Goal: Task Accomplishment & Management: Manage account settings

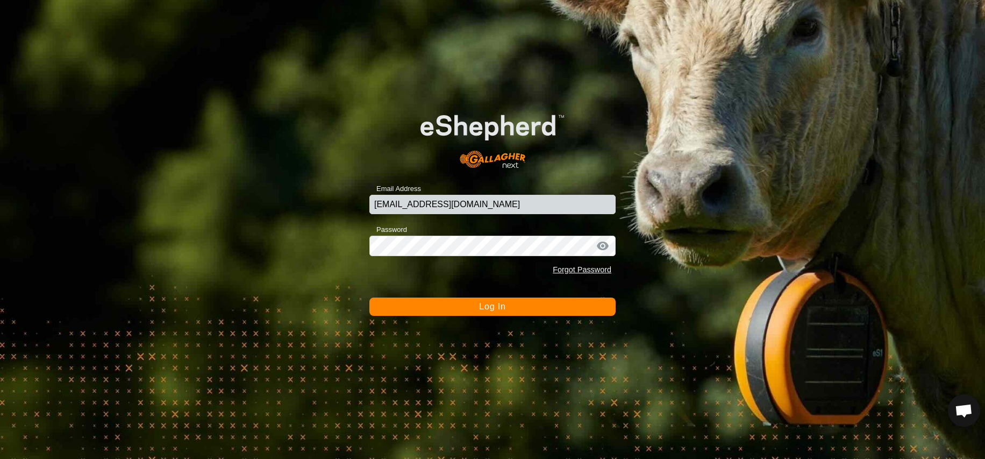
click at [489, 310] on span "Log In" at bounding box center [492, 306] width 26 height 9
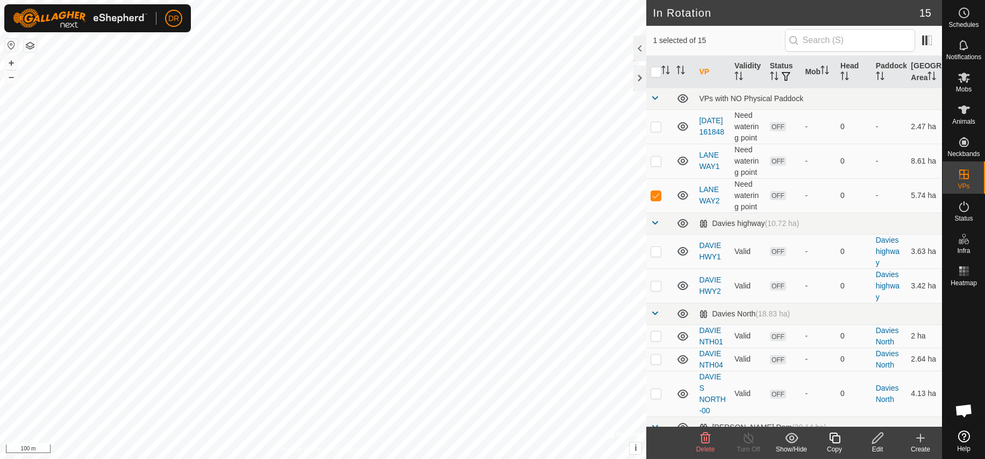
checkbox input "false"
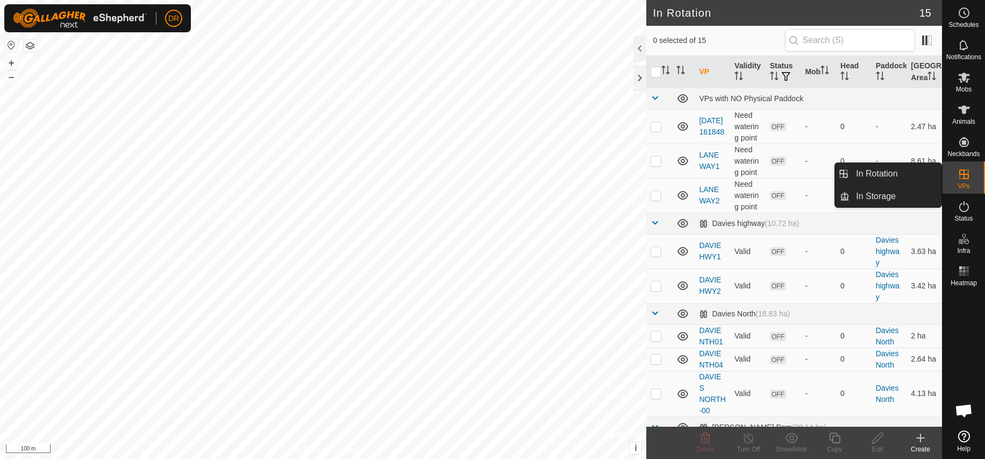
click at [968, 179] on icon at bounding box center [964, 174] width 10 height 10
click at [656, 131] on p-checkbox at bounding box center [656, 126] width 11 height 9
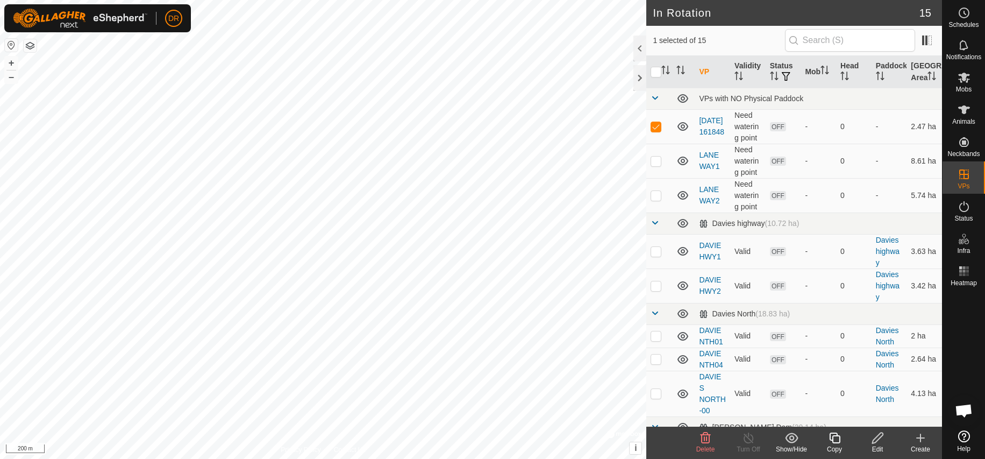
click at [705, 441] on icon at bounding box center [706, 437] width 10 height 11
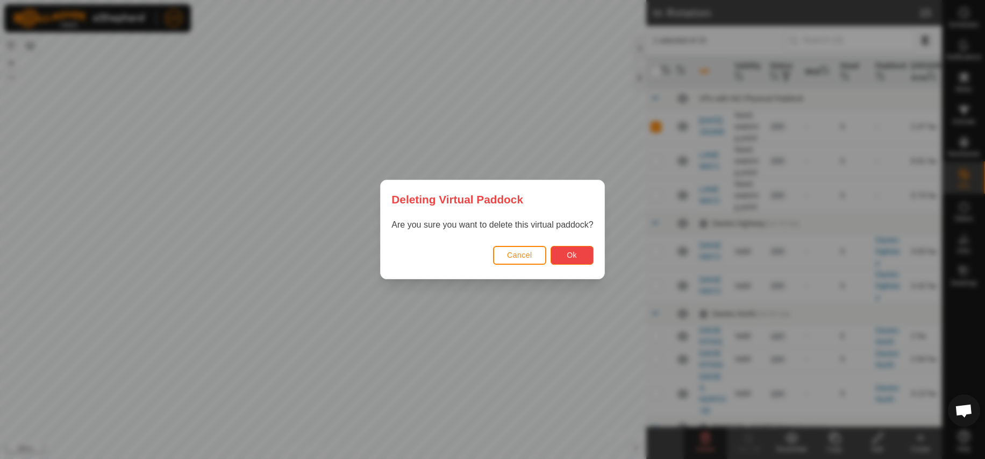
click at [567, 255] on span "Ok" at bounding box center [572, 255] width 10 height 9
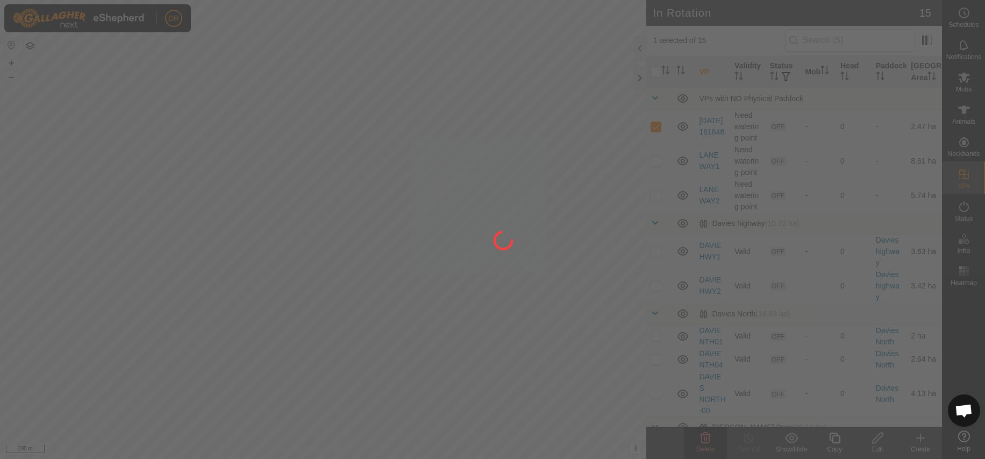
checkbox input "false"
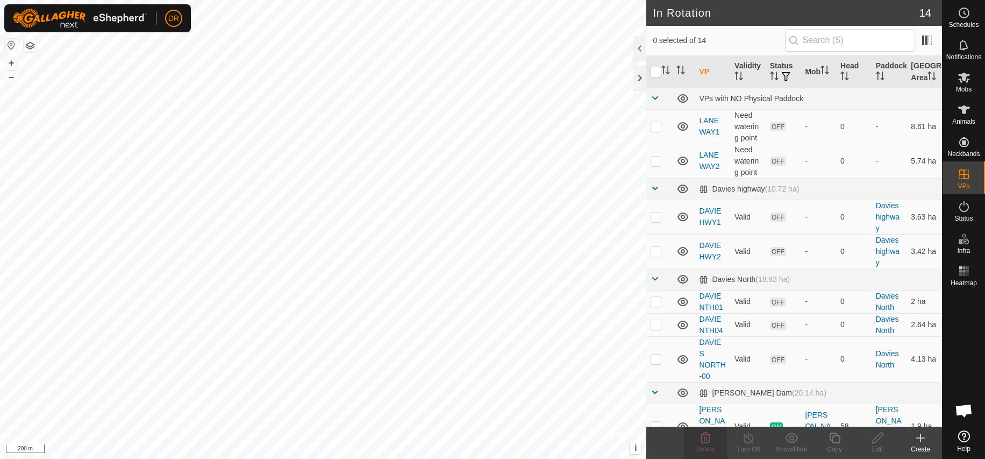
checkbox input "true"
click at [709, 443] on icon at bounding box center [706, 437] width 10 height 11
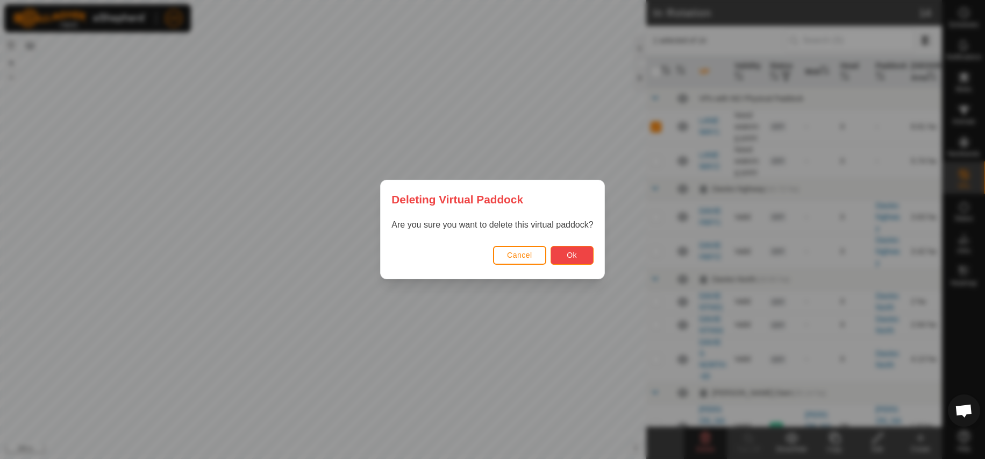
click at [565, 255] on button "Ok" at bounding box center [572, 255] width 43 height 19
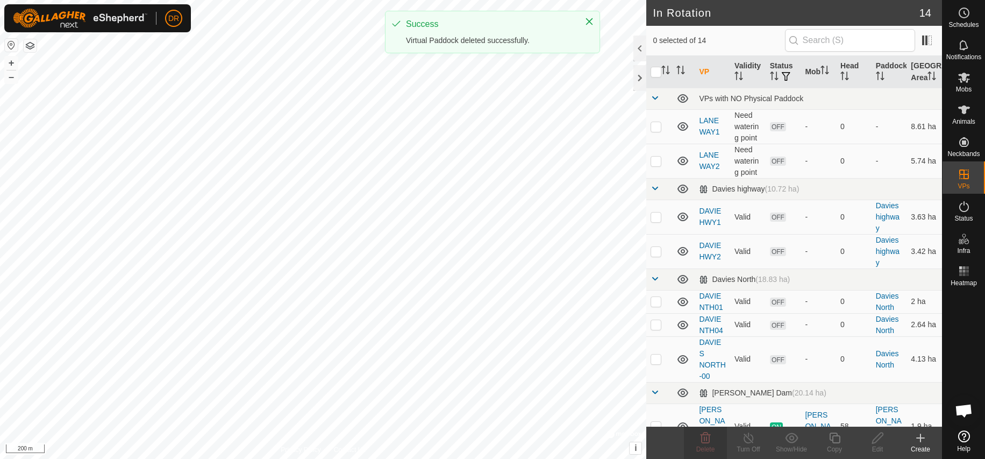
checkbox input "false"
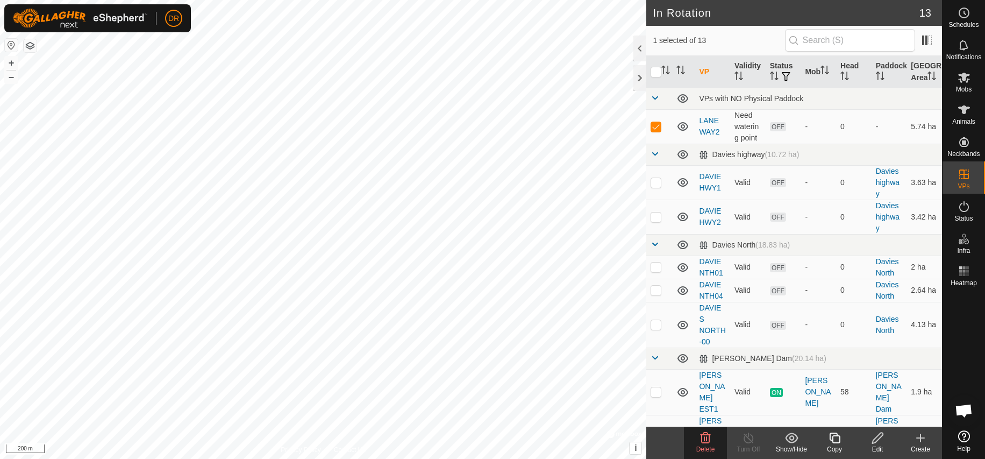
click at [706, 445] on div "Delete" at bounding box center [705, 449] width 43 height 10
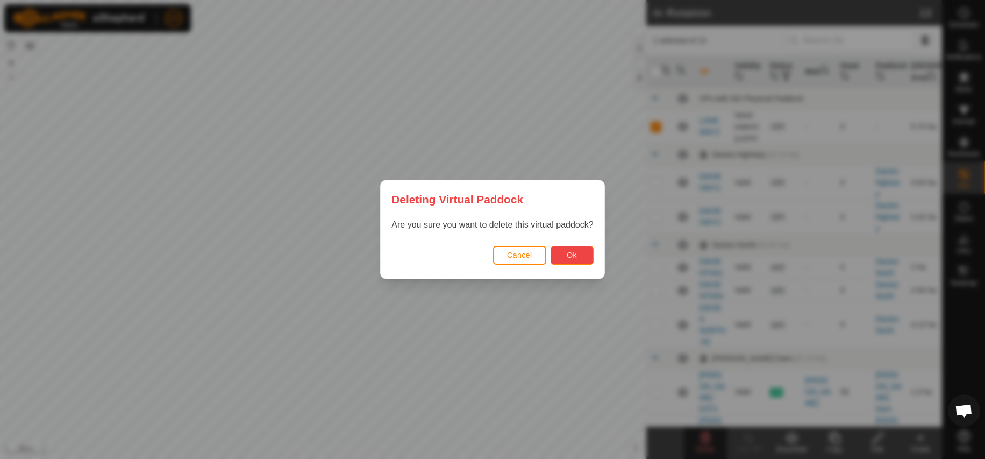
click at [559, 253] on button "Ok" at bounding box center [572, 255] width 43 height 19
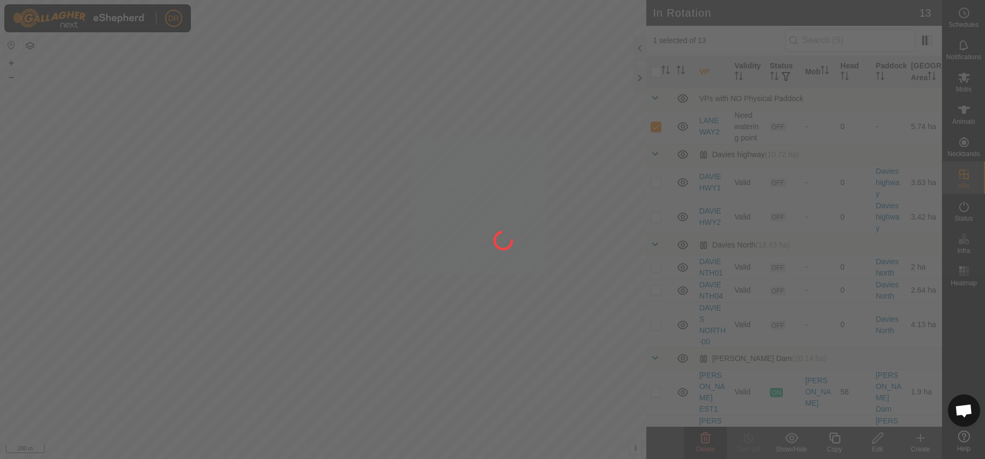
checkbox input "false"
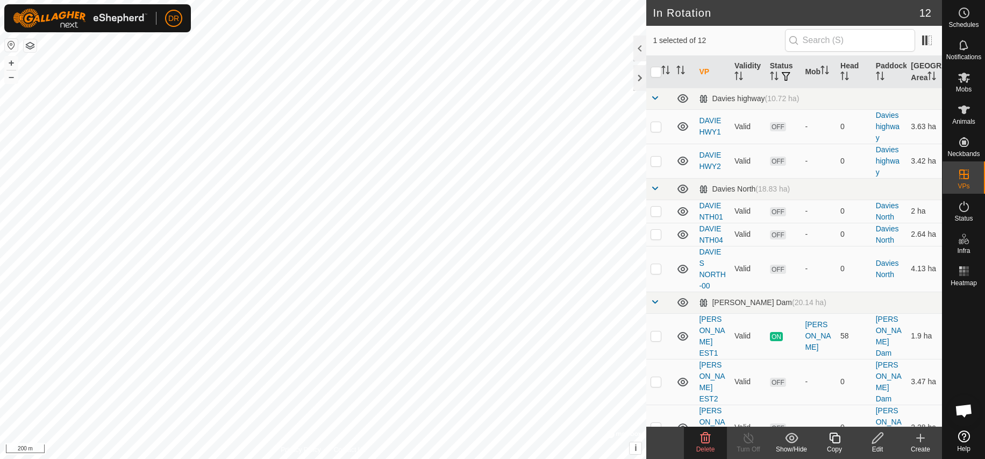
click at [713, 444] on delete-svg-icon at bounding box center [705, 437] width 43 height 13
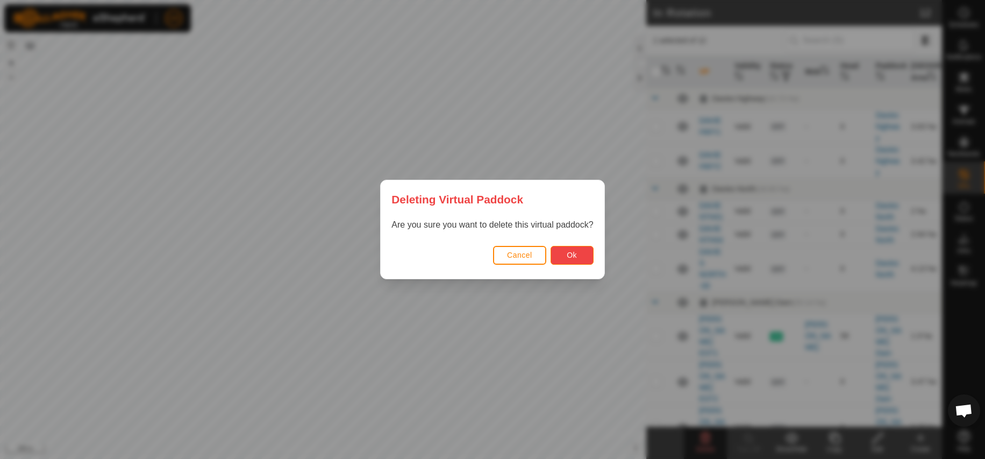
click at [563, 257] on button "Ok" at bounding box center [572, 255] width 43 height 19
checkbox input "false"
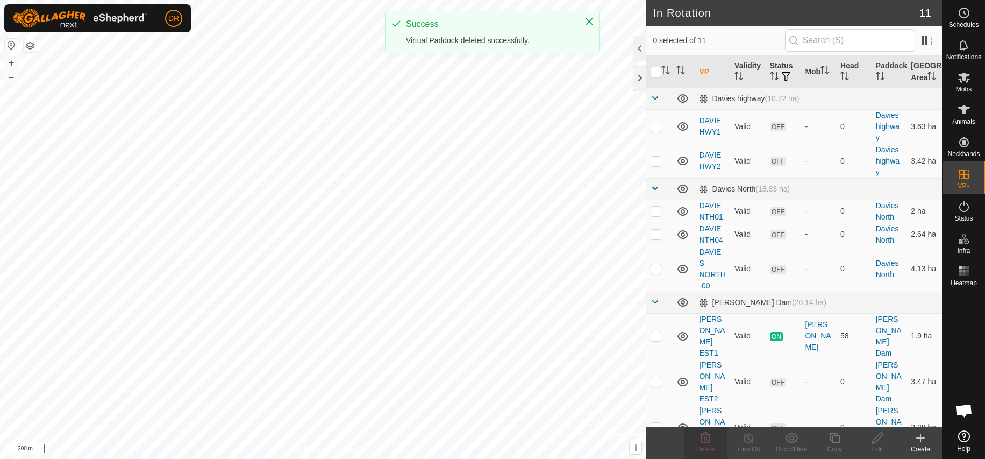
checkbox input "true"
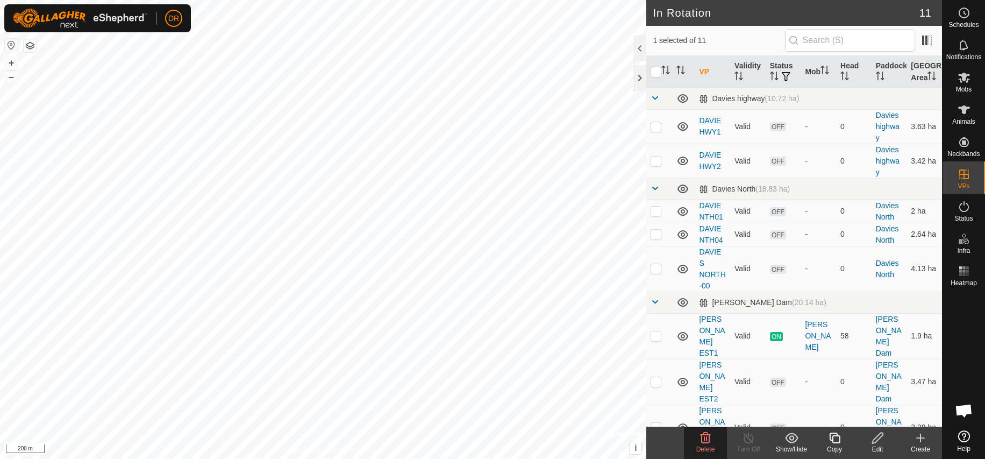
click at [705, 445] on div "Delete" at bounding box center [705, 449] width 43 height 10
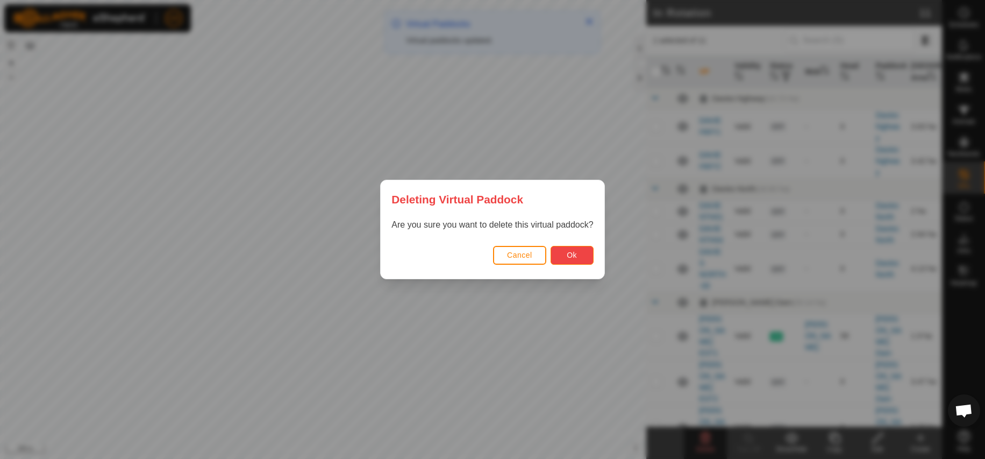
click at [570, 255] on span "Ok" at bounding box center [572, 255] width 10 height 9
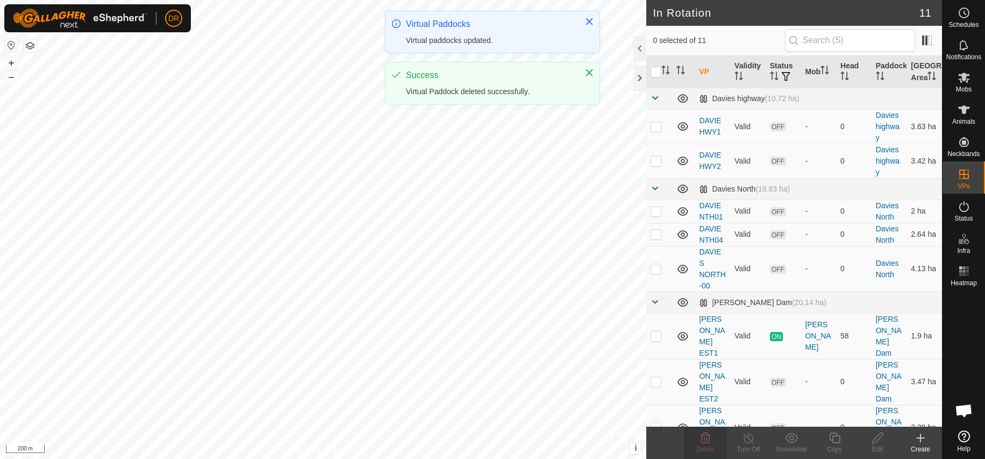
checkbox input "false"
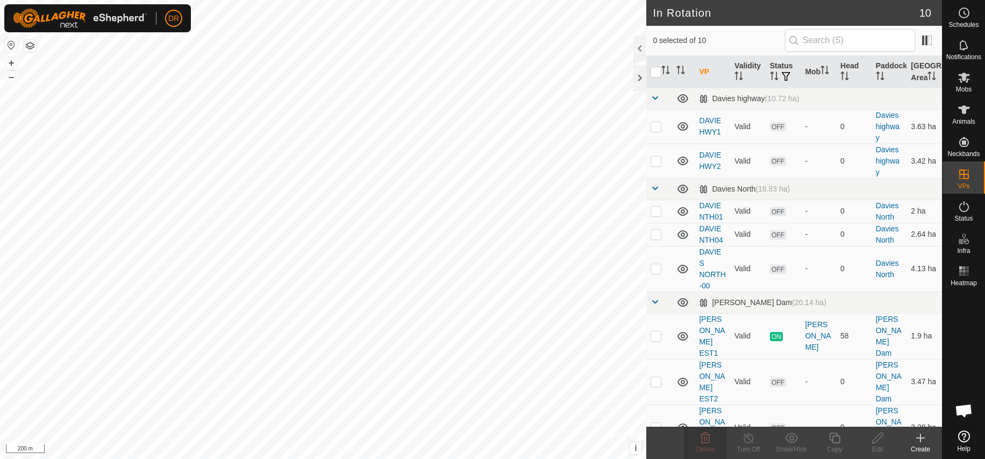
checkbox input "true"
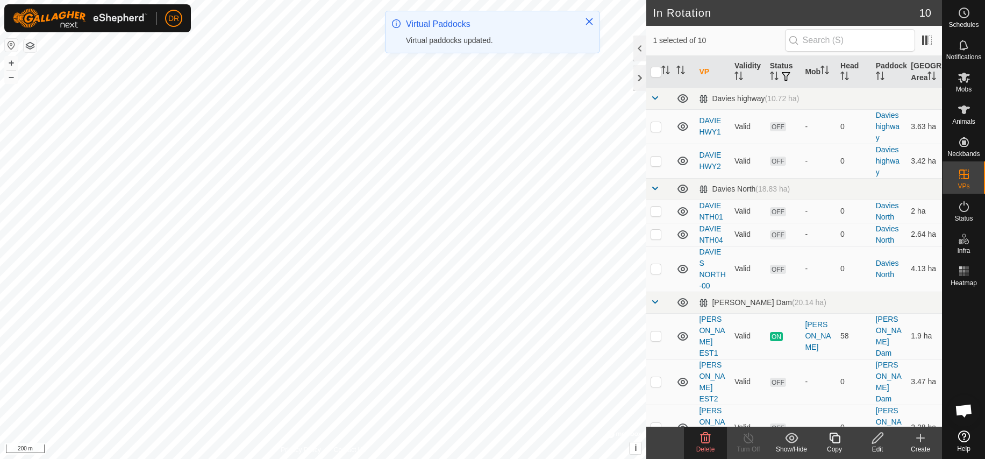
click at [702, 443] on icon at bounding box center [706, 437] width 10 height 11
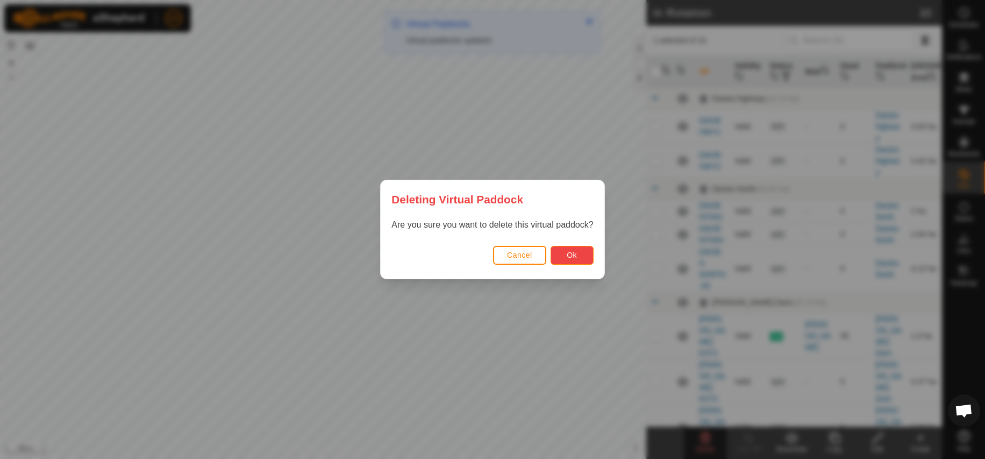
click at [573, 257] on span "Ok" at bounding box center [572, 255] width 10 height 9
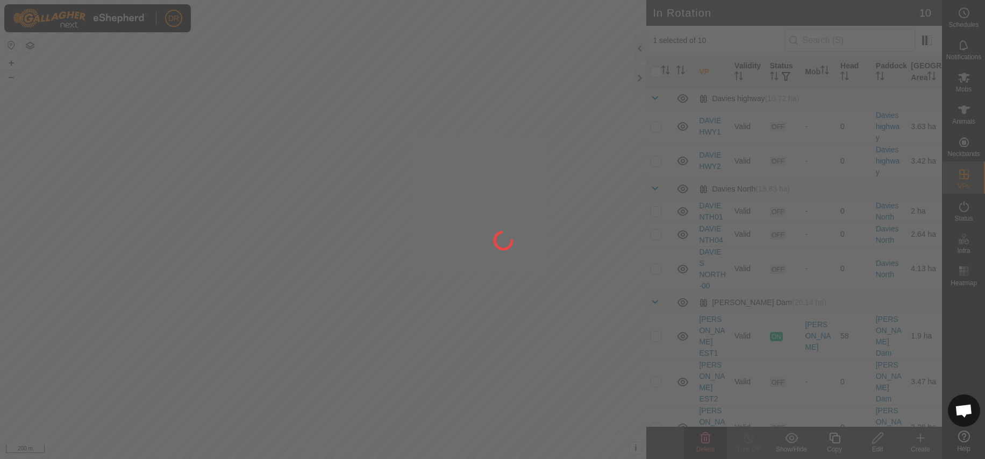
checkbox input "false"
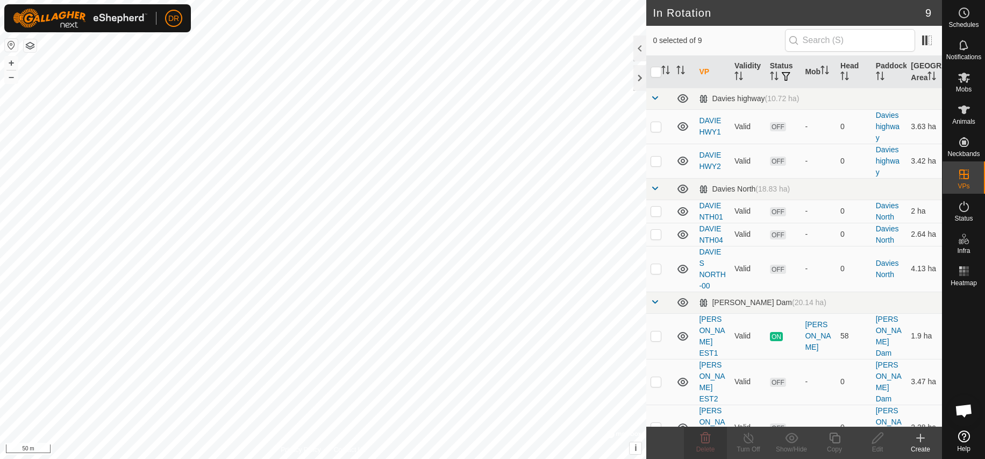
checkbox input "true"
